Goal: Information Seeking & Learning: Learn about a topic

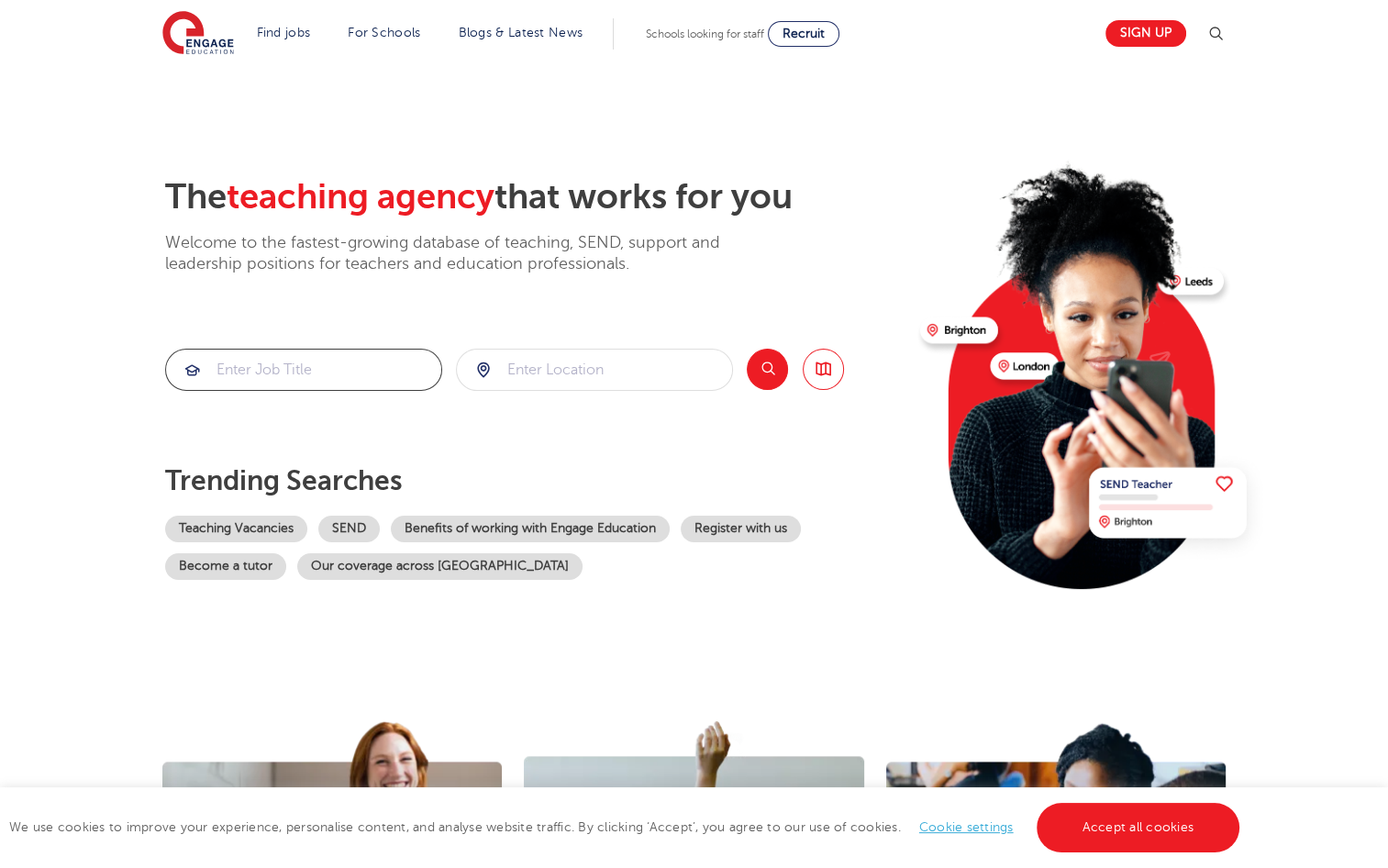
click at [326, 369] on input "search" at bounding box center [304, 370] width 276 height 40
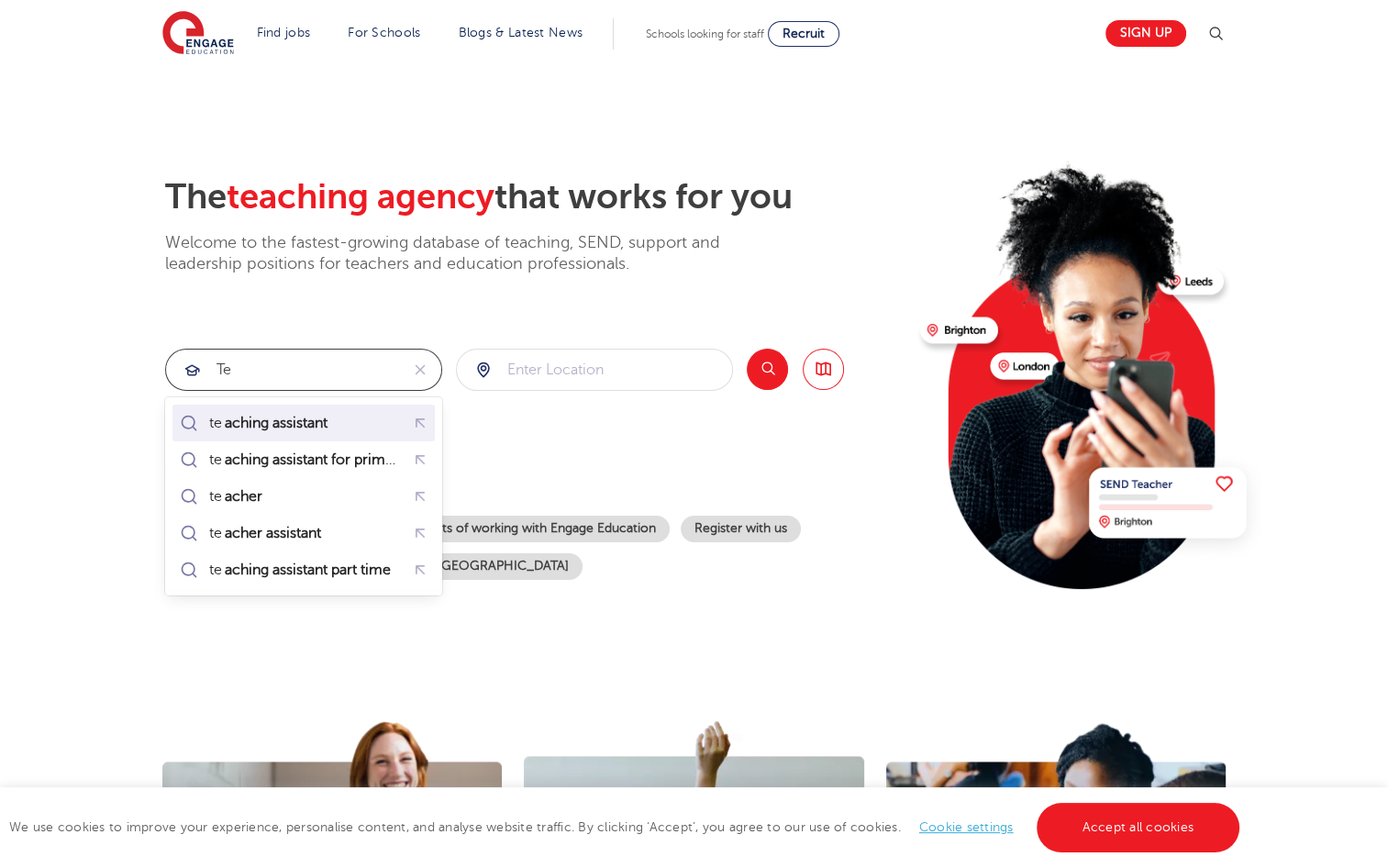
click at [301, 419] on mark "aching assistant" at bounding box center [276, 422] width 109 height 22
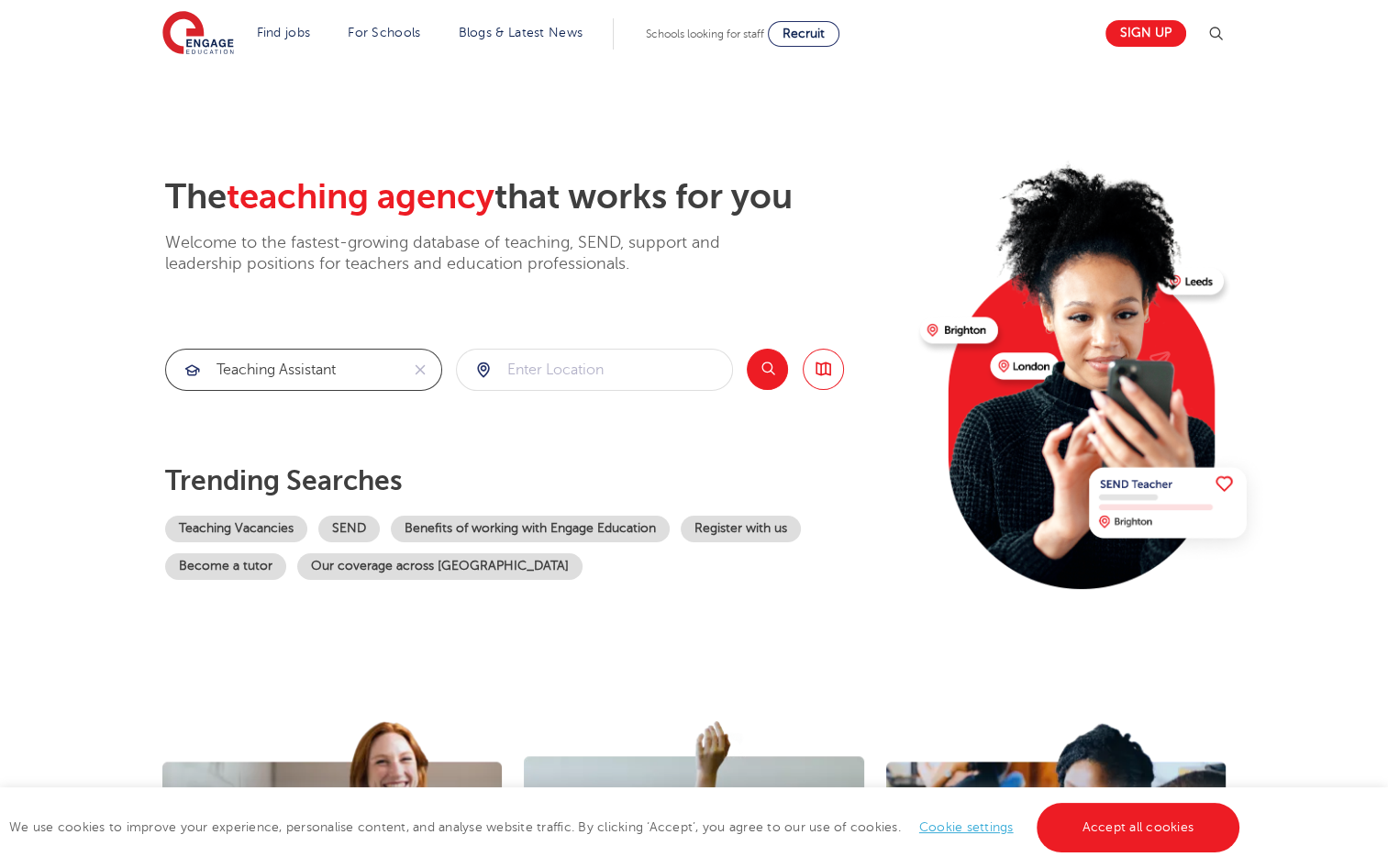
type input "teaching assistant"
click at [522, 367] on input "search" at bounding box center [595, 370] width 276 height 40
click at [545, 423] on li "Bradford" at bounding box center [594, 422] width 262 height 36
type input "Bradford"
click at [758, 371] on button "Search" at bounding box center [767, 369] width 41 height 41
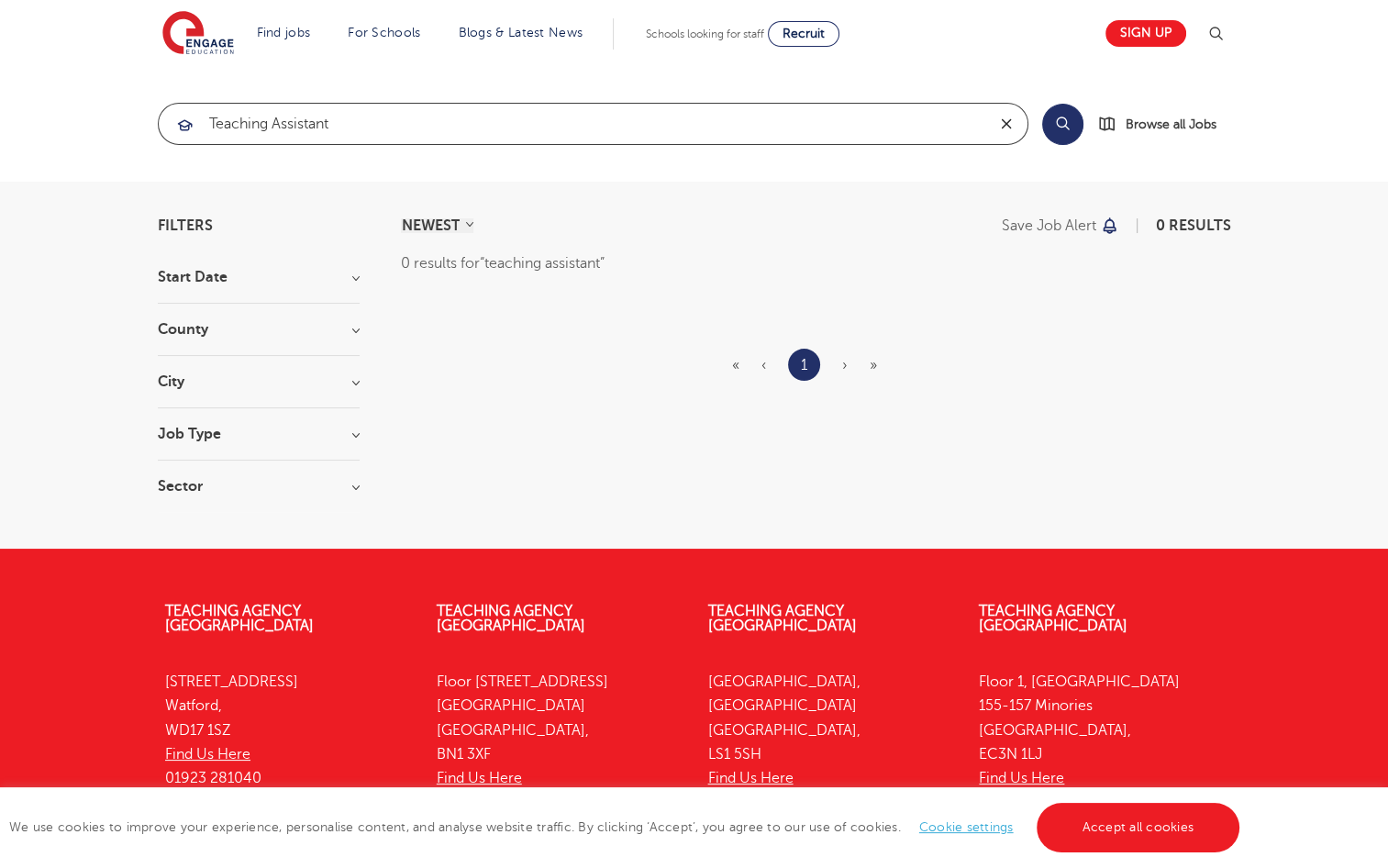
click at [1004, 132] on icon "reset" at bounding box center [1006, 123] width 18 height 16
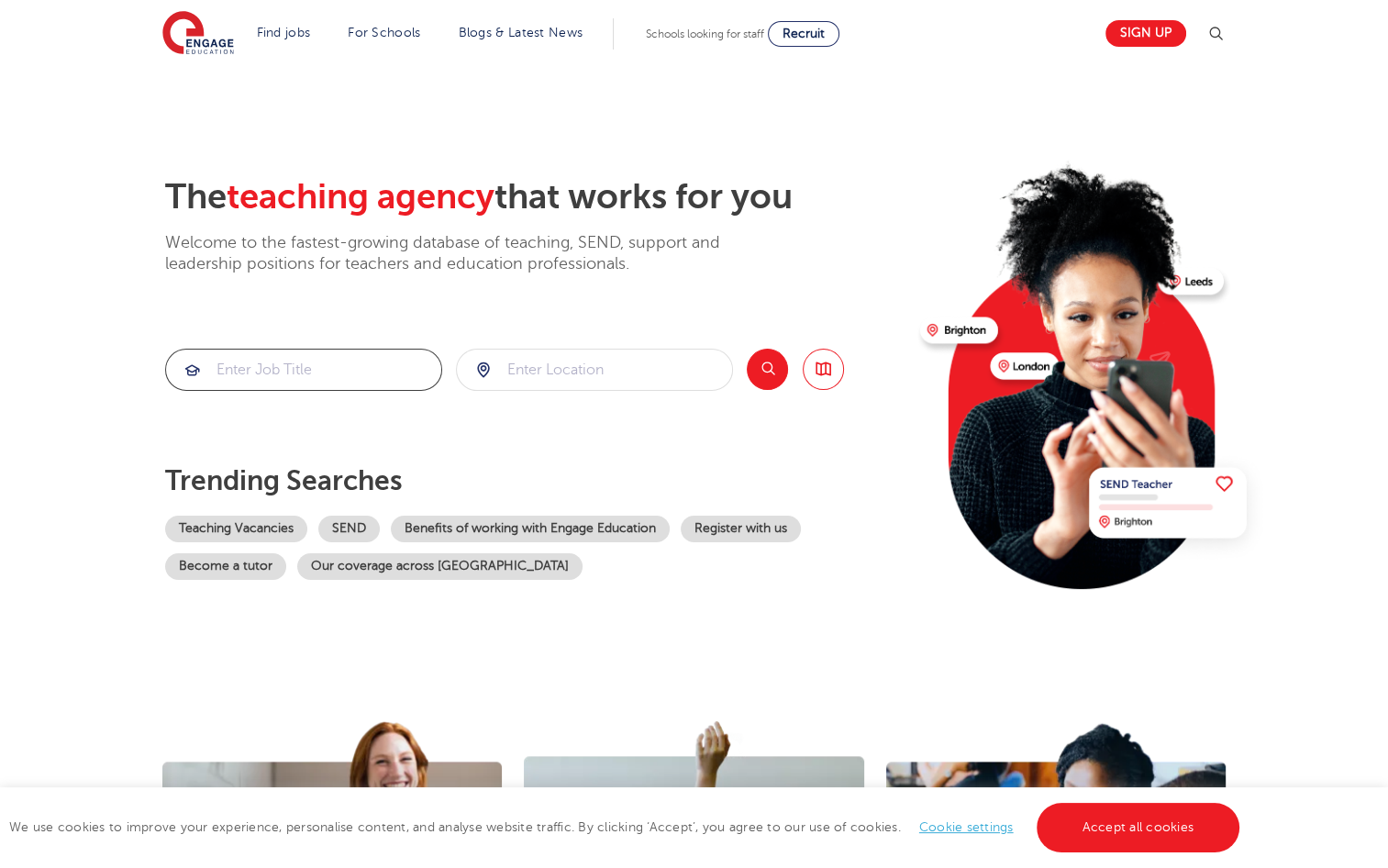
click at [242, 370] on input "search" at bounding box center [304, 370] width 276 height 40
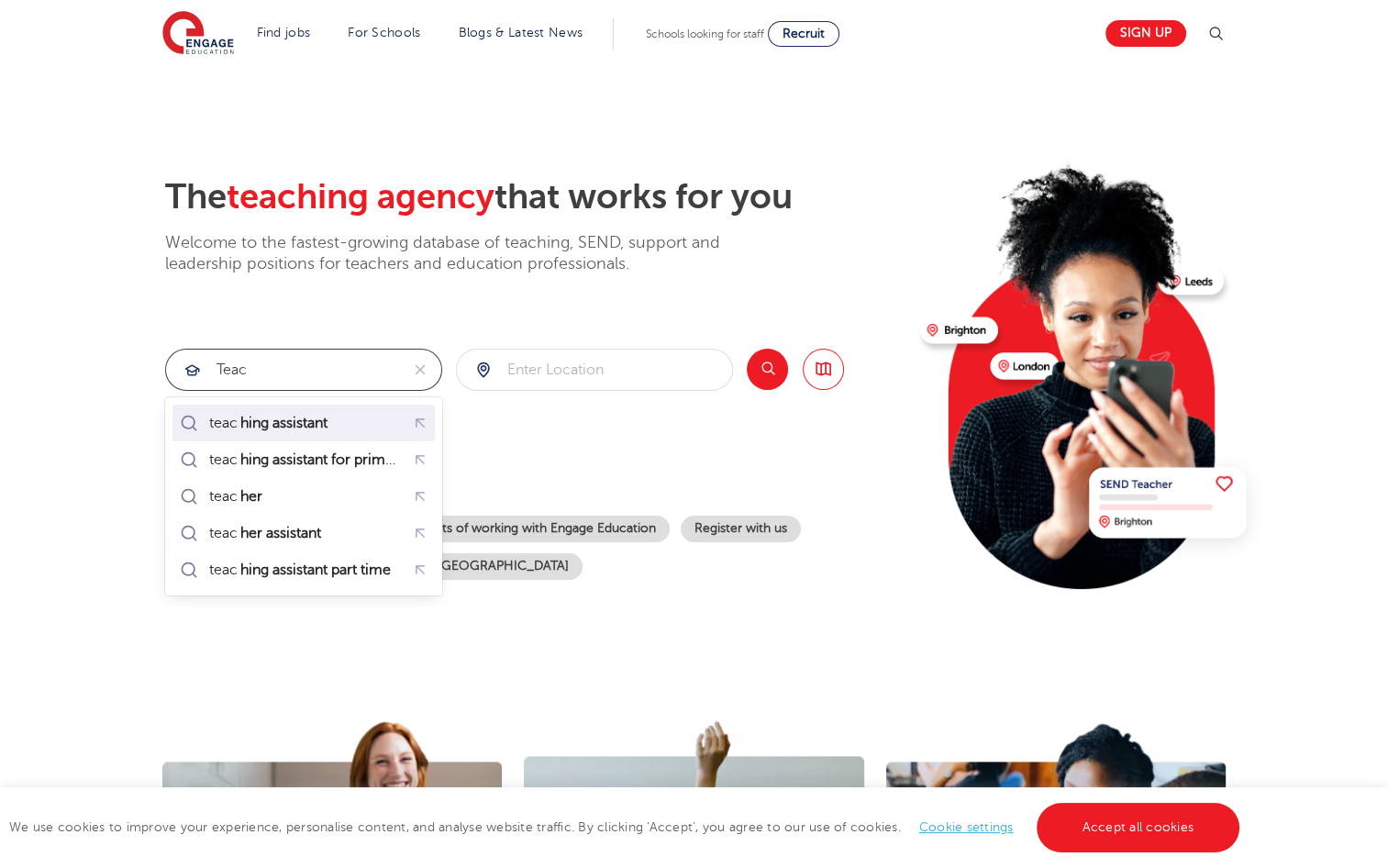
click at [256, 416] on mark "hing assistant" at bounding box center [283, 422] width 92 height 22
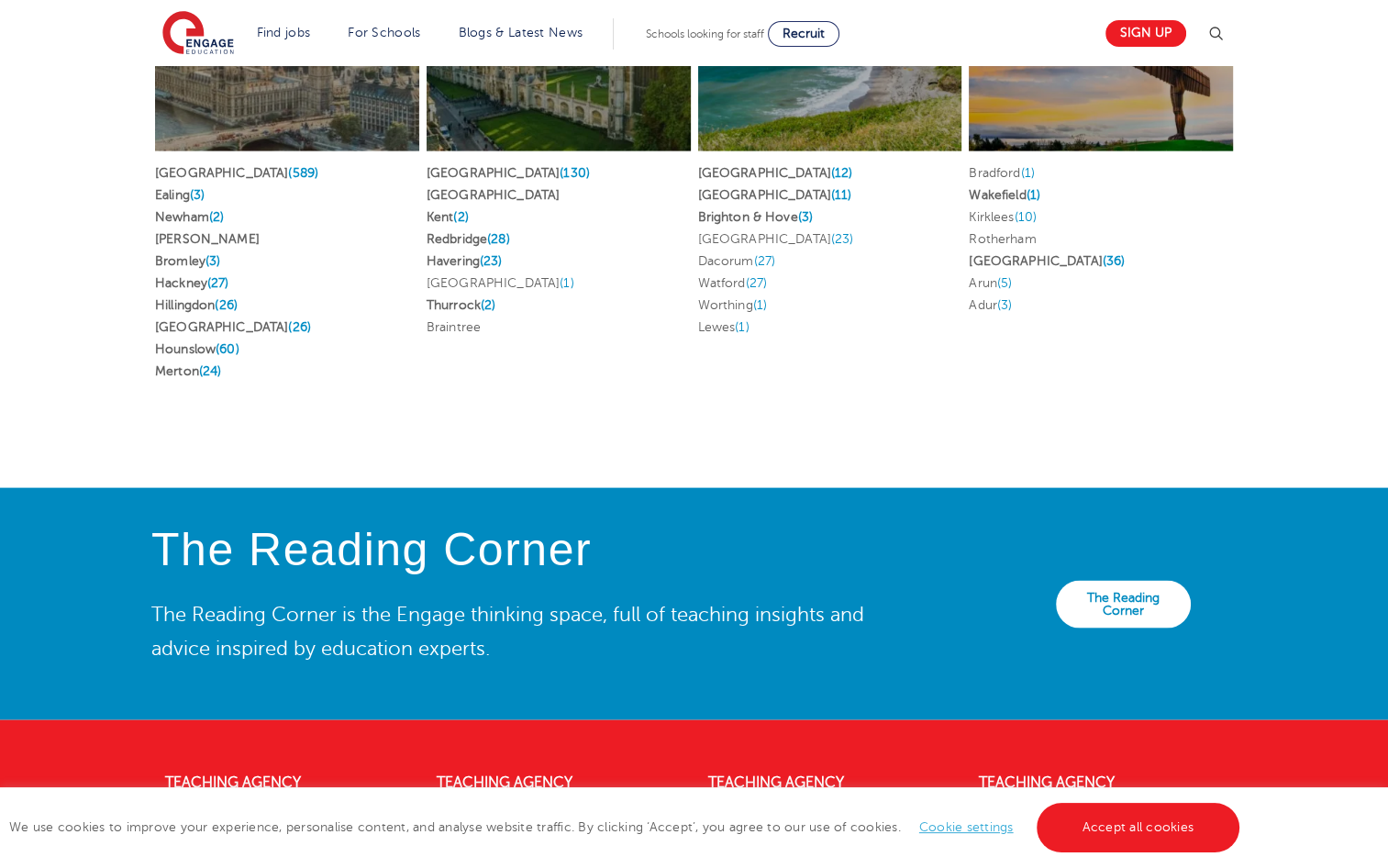
scroll to position [3977, 0]
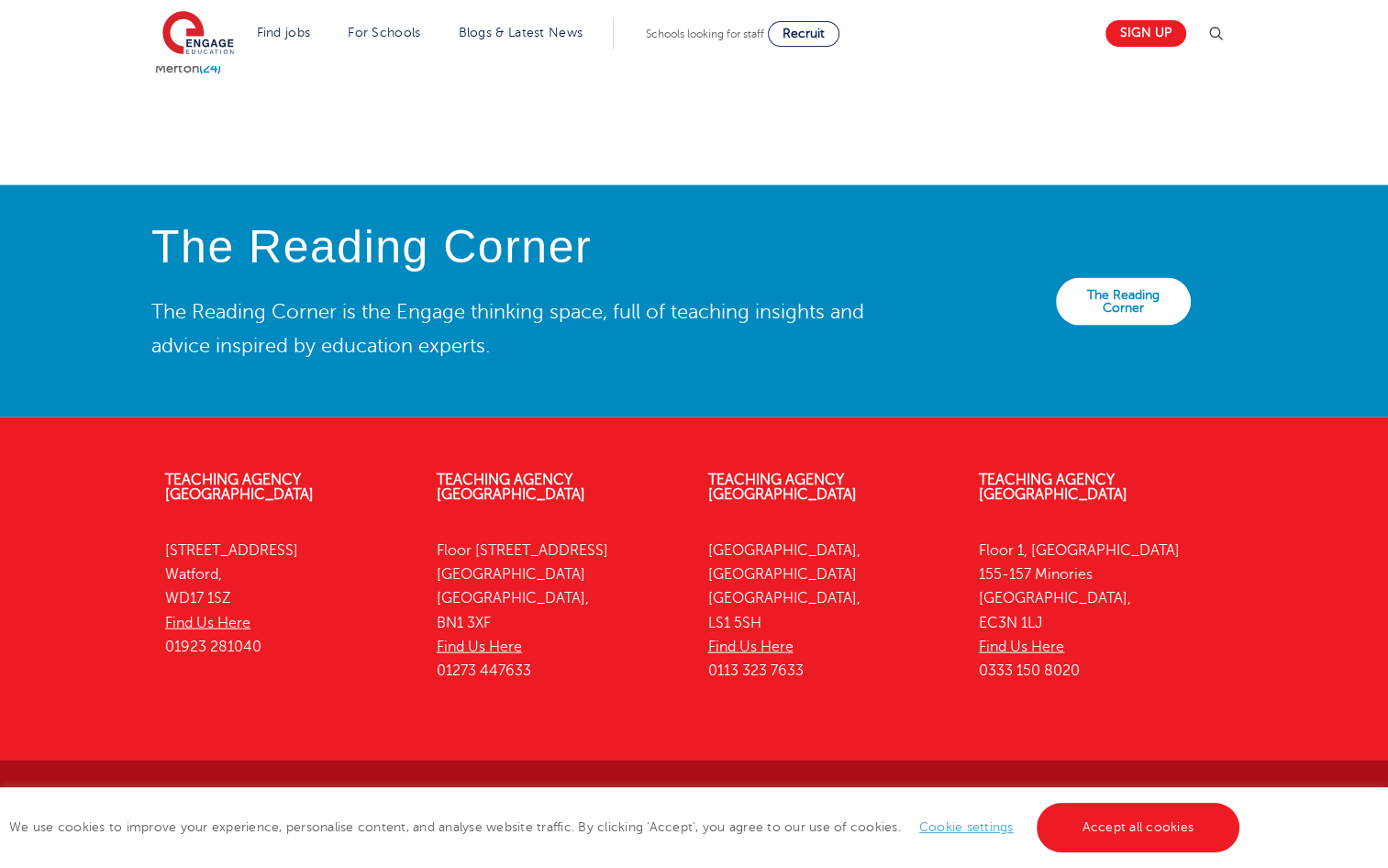
type input "teaching assistant"
click at [808, 37] on span "Recruit" at bounding box center [804, 34] width 42 height 13
